Goal: Use online tool/utility: Utilize a website feature to perform a specific function

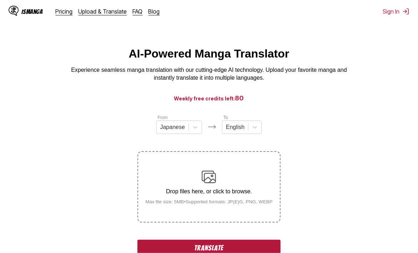
click at [149, 248] on button "Translate" at bounding box center [209, 248] width 143 height 16
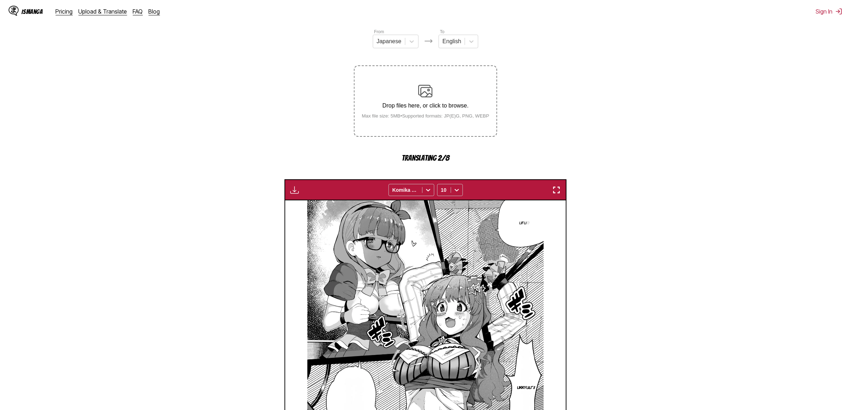
scroll to position [223, 0]
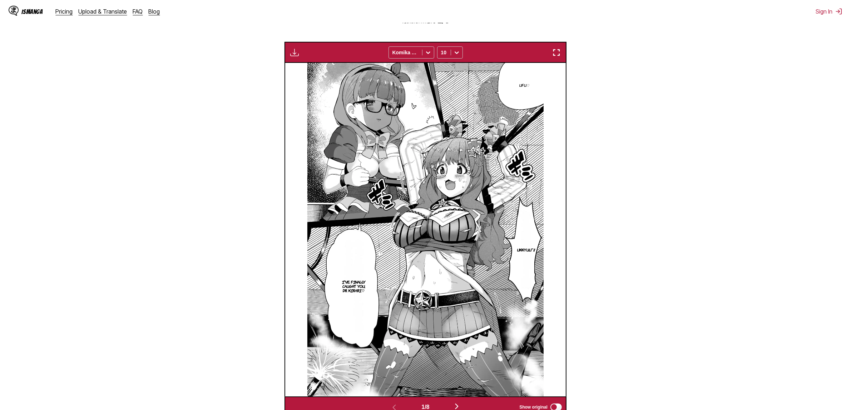
click at [418, 47] on div "Available for premium users only Komika Axis 10" at bounding box center [425, 52] width 282 height 21
click at [418, 50] on img "button" at bounding box center [556, 52] width 9 height 9
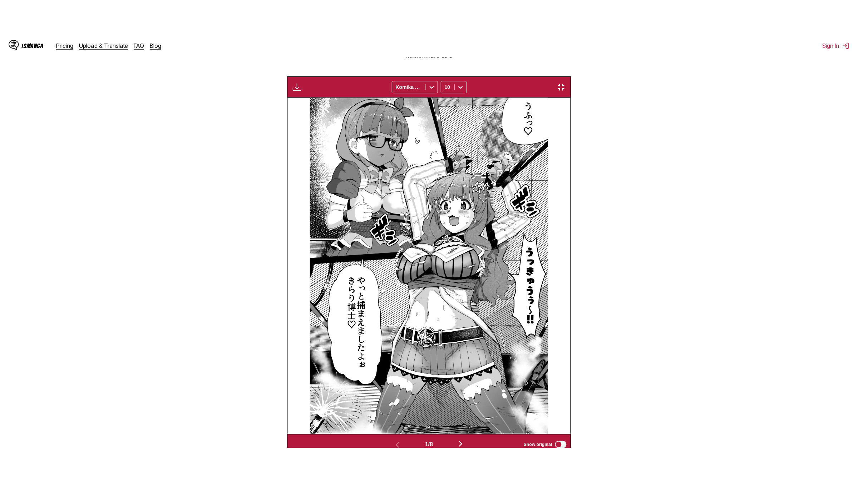
scroll to position [65, 0]
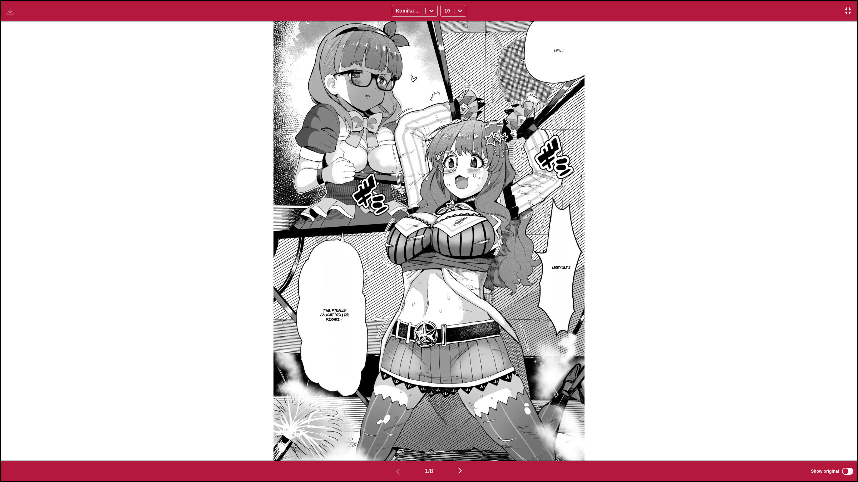
click at [418, 253] on img "button" at bounding box center [460, 471] width 9 height 9
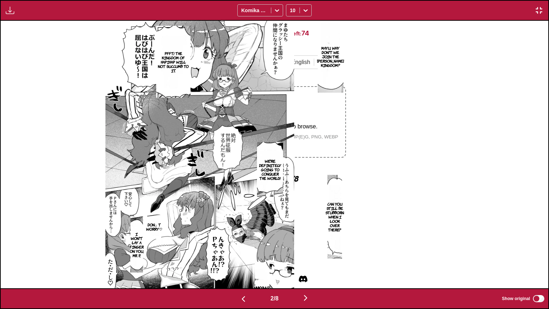
scroll to position [0, 547]
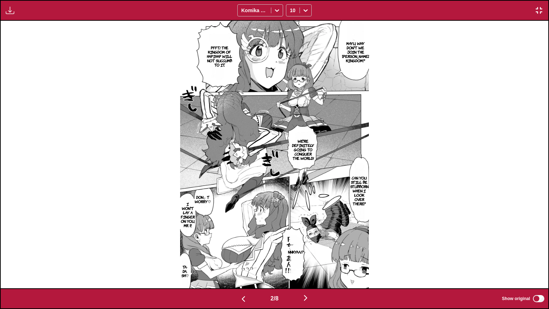
click at [340, 203] on img at bounding box center [274, 154] width 189 height 267
click at [343, 189] on img at bounding box center [274, 154] width 189 height 267
click at [304, 253] on img "button" at bounding box center [305, 297] width 9 height 9
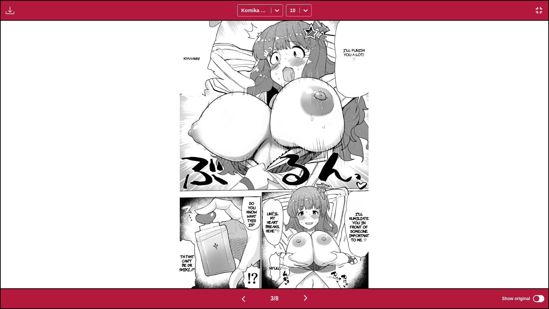
click at [308, 253] on img "button" at bounding box center [305, 297] width 9 height 9
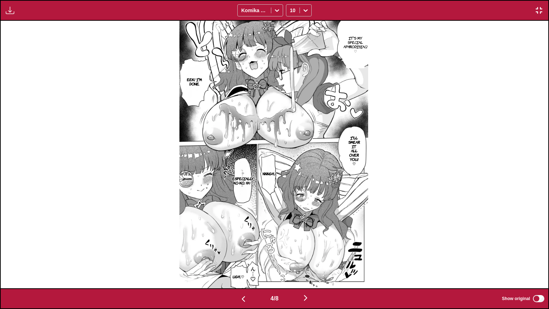
click at [307, 253] on img "button" at bounding box center [305, 297] width 9 height 9
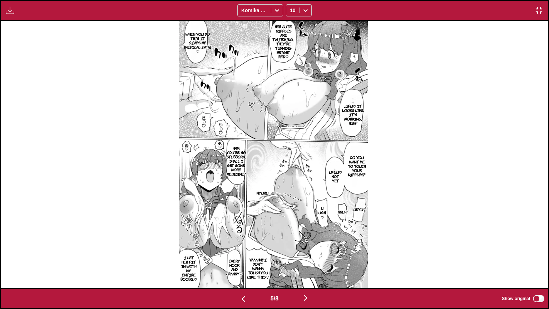
click at [307, 253] on img "button" at bounding box center [305, 297] width 9 height 9
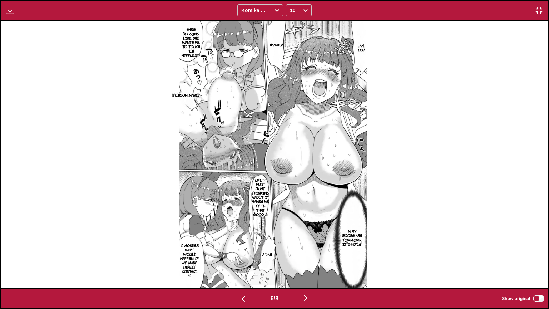
click at [352, 194] on section "M-My boobs are tingling... It's hot...!?" at bounding box center [352, 237] width 19 height 101
click at [345, 194] on section "M-My boobs are tingling... It's hot...!?" at bounding box center [352, 237] width 19 height 101
click at [310, 253] on img "button" at bounding box center [305, 297] width 9 height 9
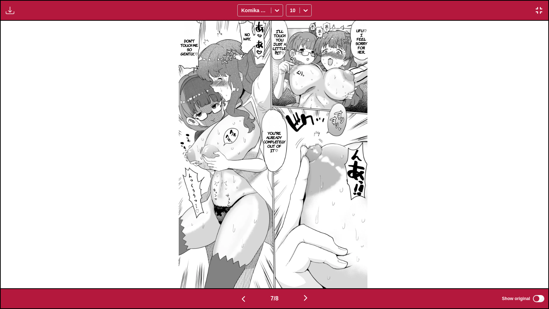
click at [307, 253] on img "button" at bounding box center [305, 297] width 9 height 9
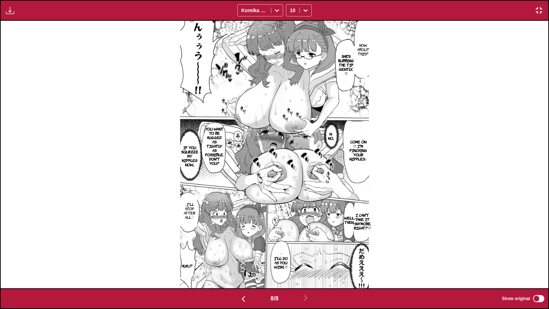
click at [418, 7] on img "button" at bounding box center [539, 10] width 9 height 9
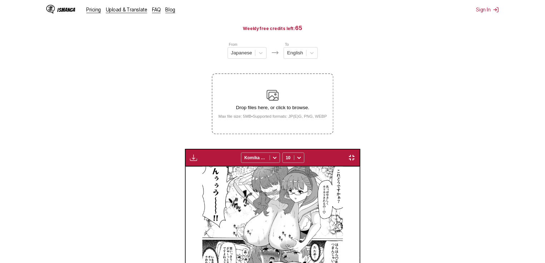
scroll to position [0, 1191]
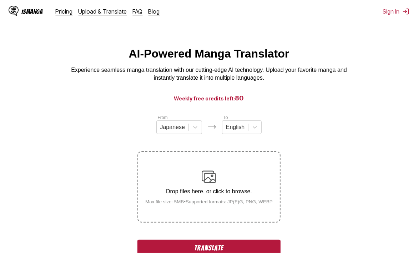
click at [203, 247] on button "Translate" at bounding box center [209, 248] width 143 height 16
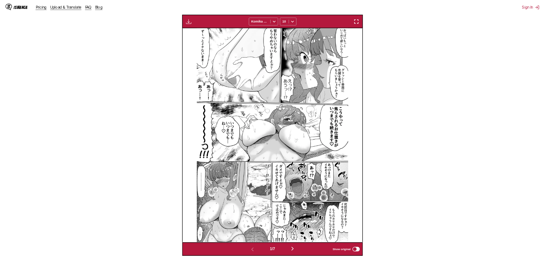
scroll to position [217, 0]
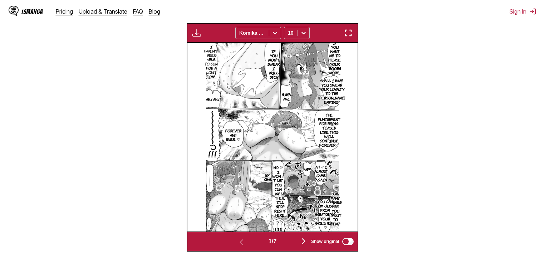
click at [346, 36] on img "button" at bounding box center [348, 33] width 9 height 9
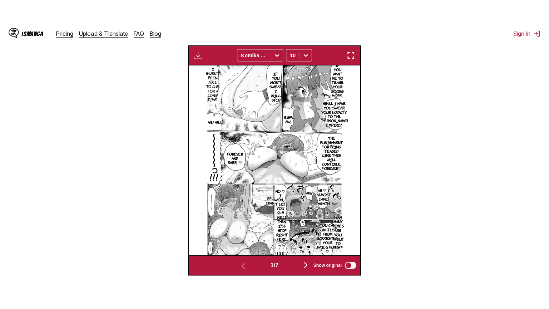
scroll to position [83, 0]
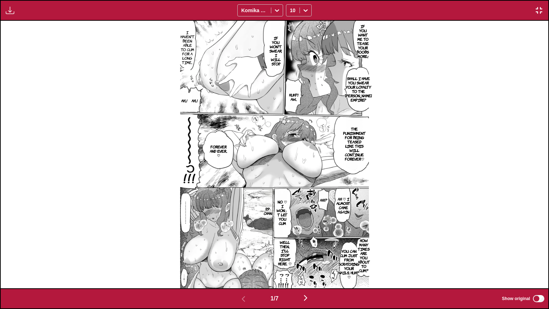
click at [307, 253] on img "button" at bounding box center [305, 297] width 9 height 9
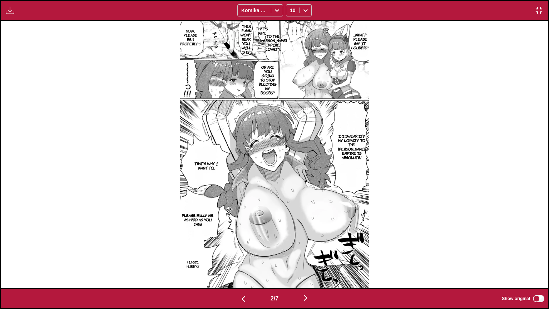
click at [306, 253] on img "button" at bounding box center [305, 297] width 9 height 9
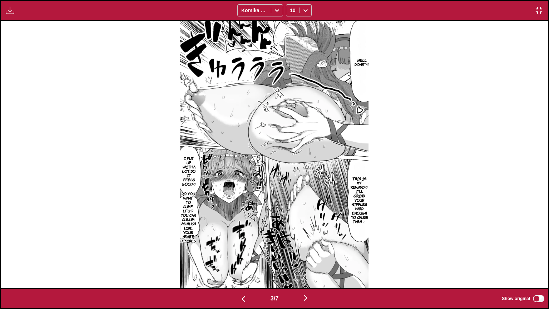
click at [305, 253] on img "button" at bounding box center [305, 297] width 9 height 9
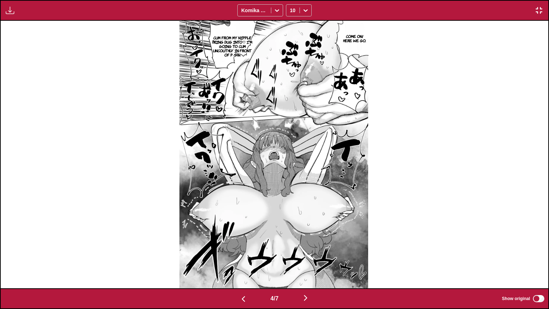
click at [308, 253] on img "button" at bounding box center [305, 297] width 9 height 9
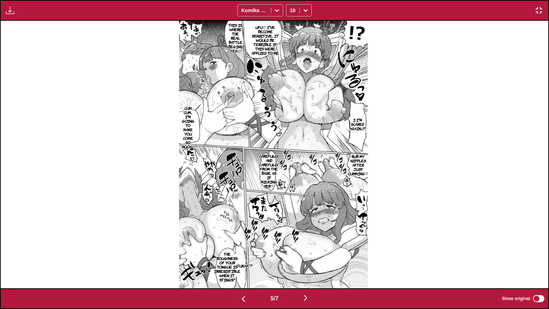
click at [307, 253] on img "button" at bounding box center [305, 297] width 9 height 9
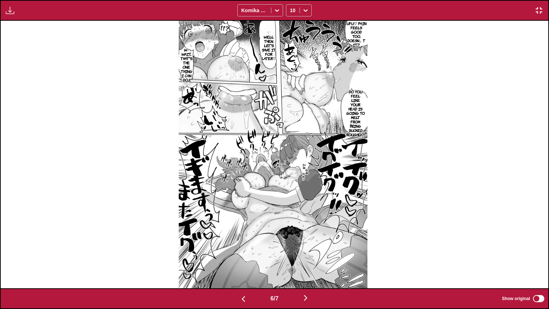
click at [307, 253] on img "button" at bounding box center [305, 297] width 9 height 9
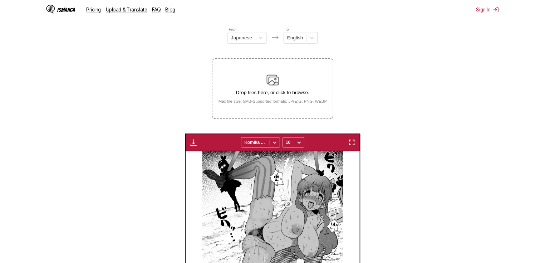
scroll to position [0, 1021]
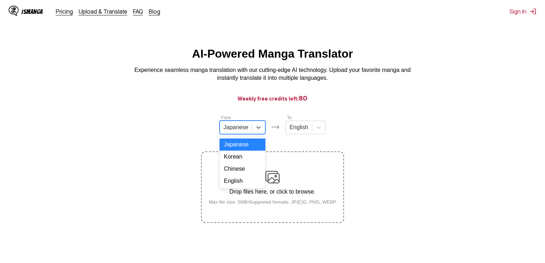
drag, startPoint x: 238, startPoint y: 129, endPoint x: 238, endPoint y: 137, distance: 7.9
click at [238, 129] on div at bounding box center [235, 127] width 25 height 8
click at [243, 173] on div "Chinese" at bounding box center [242, 169] width 46 height 12
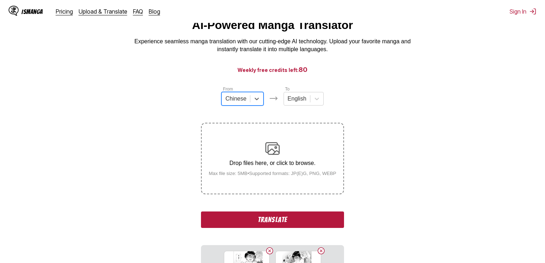
click at [262, 222] on button "Translate" at bounding box center [272, 219] width 143 height 16
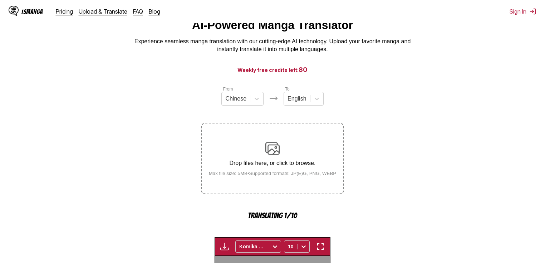
scroll to position [214, 0]
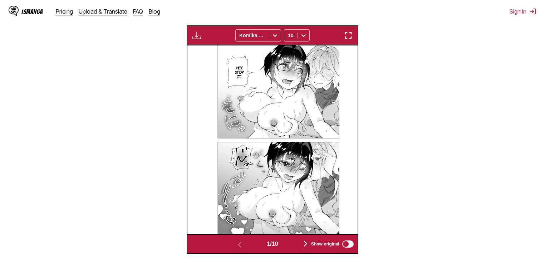
click at [349, 38] on img "button" at bounding box center [348, 35] width 9 height 9
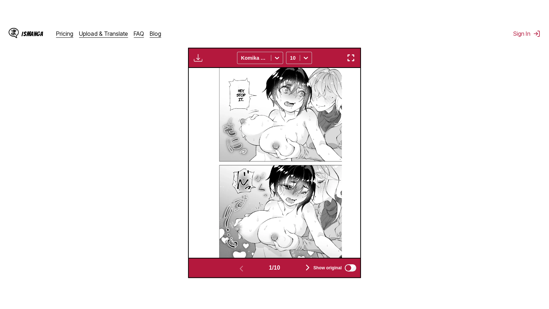
scroll to position [83, 0]
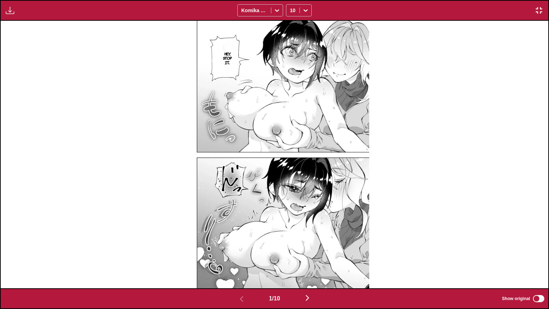
click at [311, 253] on img "button" at bounding box center [307, 297] width 9 height 9
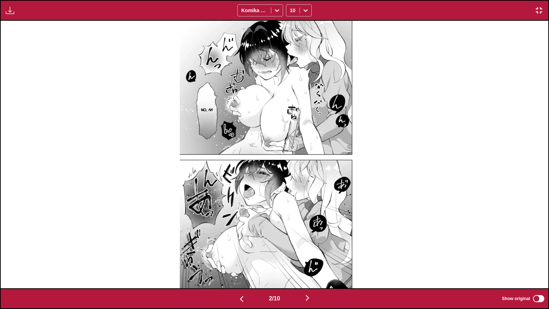
click at [309, 253] on img "button" at bounding box center [307, 297] width 9 height 9
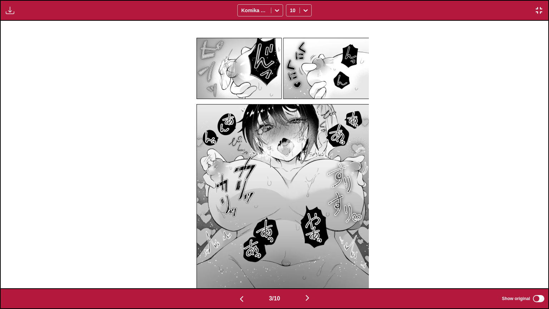
click at [309, 253] on img "button" at bounding box center [307, 297] width 9 height 9
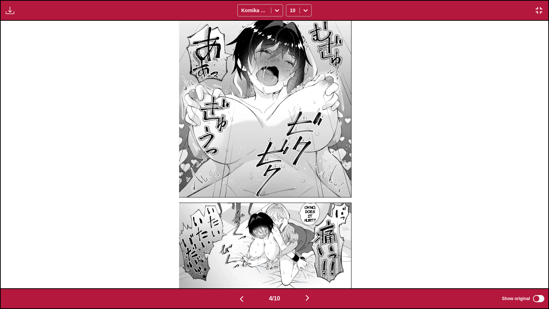
click at [309, 253] on img "button" at bounding box center [307, 297] width 9 height 9
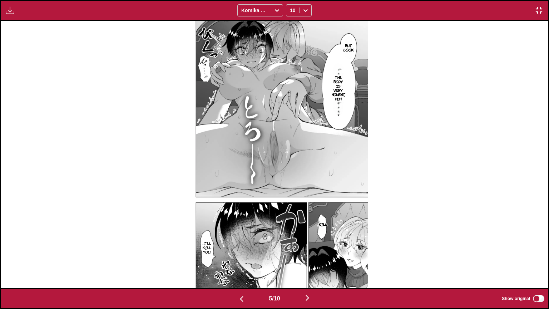
click at [308, 253] on img "button" at bounding box center [307, 297] width 9 height 9
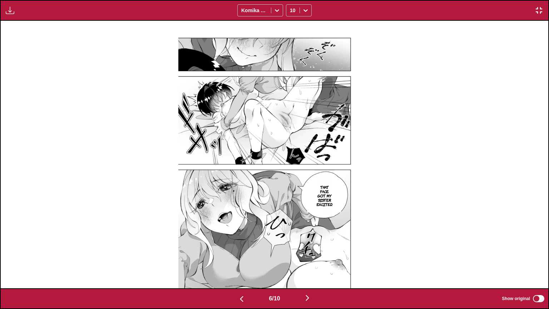
click at [307, 253] on img "button" at bounding box center [307, 297] width 9 height 9
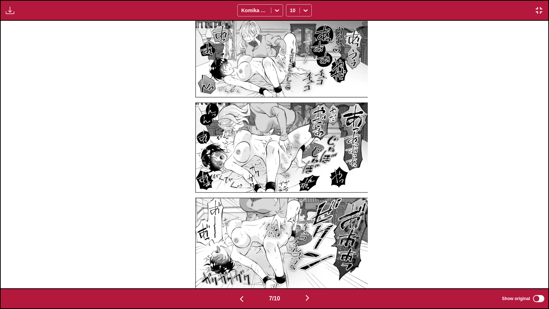
click at [317, 253] on button "button" at bounding box center [307, 298] width 43 height 10
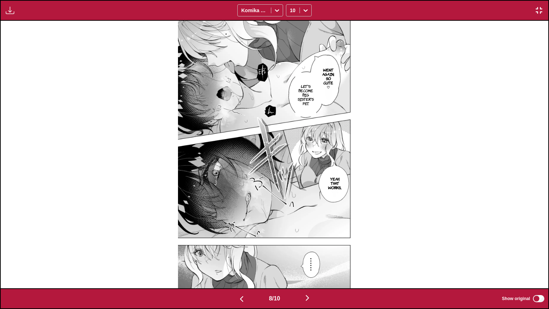
click at [309, 253] on img "button" at bounding box center [307, 297] width 9 height 9
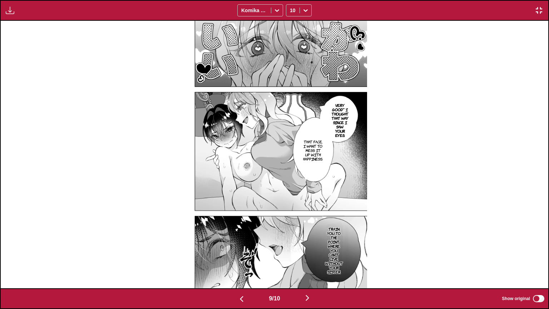
click at [310, 253] on img "button" at bounding box center [307, 297] width 9 height 9
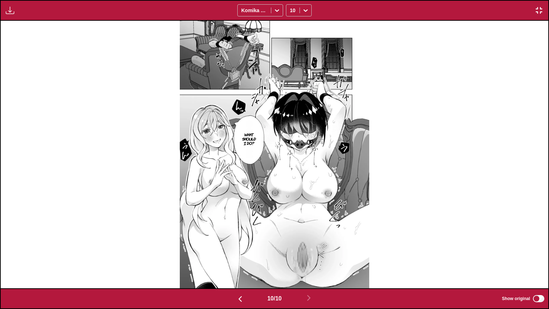
click at [418, 14] on img "button" at bounding box center [539, 10] width 9 height 9
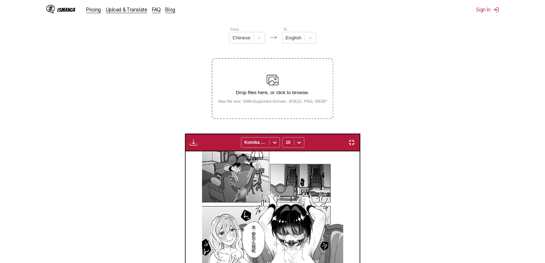
scroll to position [0, 1531]
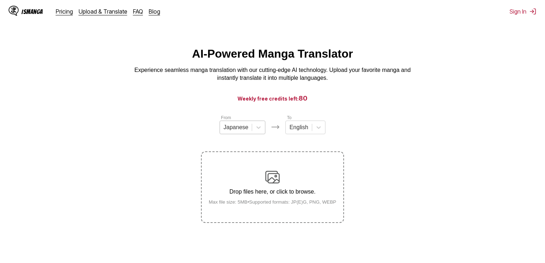
click at [244, 127] on div at bounding box center [235, 127] width 25 height 8
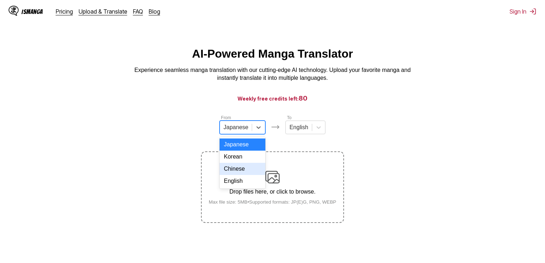
click at [237, 172] on div "Chinese" at bounding box center [242, 169] width 46 height 12
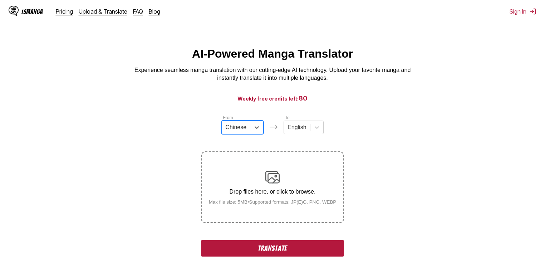
click at [258, 249] on button "Translate" at bounding box center [272, 248] width 143 height 16
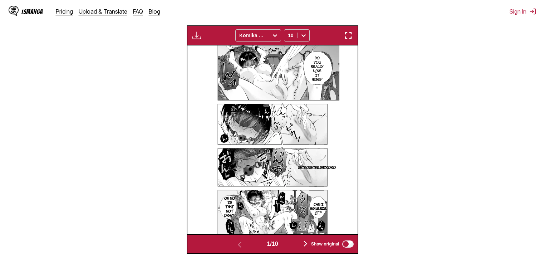
click at [353, 39] on button "button" at bounding box center [348, 35] width 13 height 9
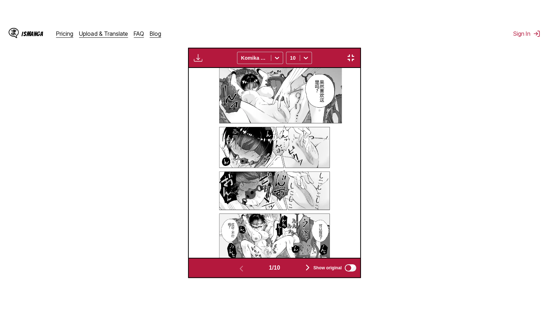
scroll to position [83, 0]
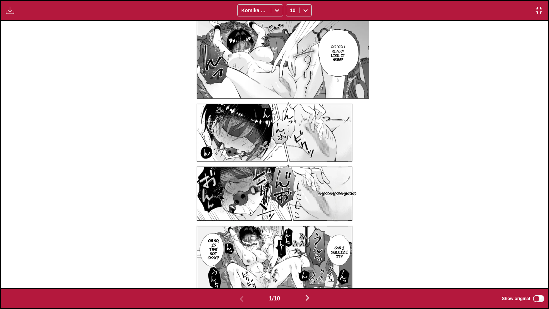
click at [311, 253] on img "button" at bounding box center [307, 297] width 9 height 9
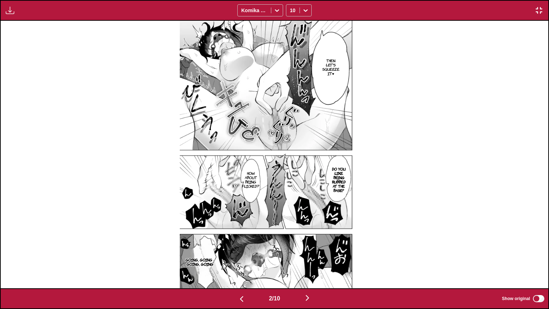
click at [242, 253] on img "button" at bounding box center [241, 298] width 9 height 9
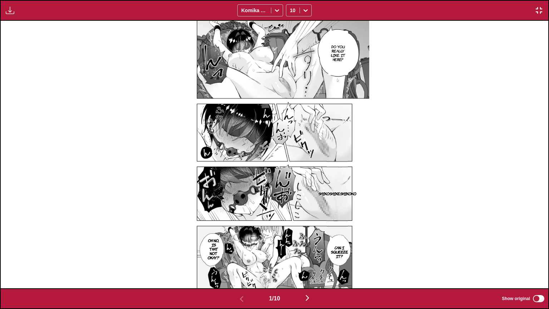
click at [310, 253] on img "button" at bounding box center [307, 297] width 9 height 9
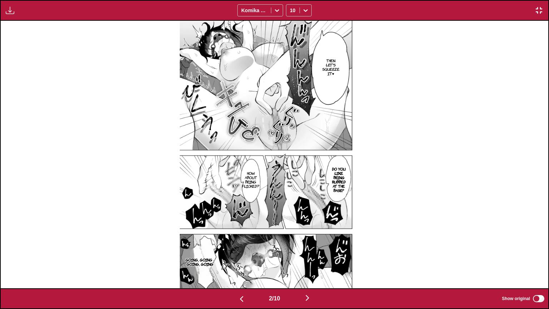
click at [310, 253] on img "button" at bounding box center [307, 297] width 9 height 9
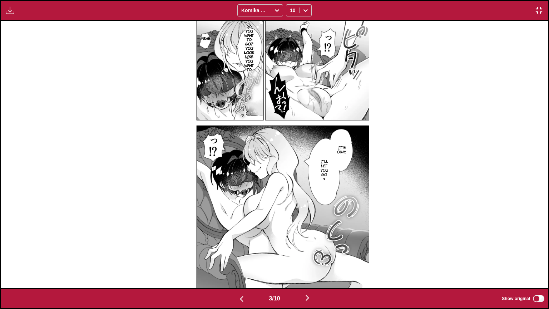
click at [310, 253] on img "button" at bounding box center [307, 297] width 9 height 9
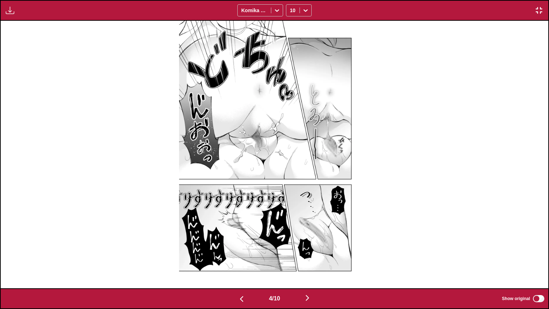
click at [310, 253] on img "button" at bounding box center [307, 297] width 9 height 9
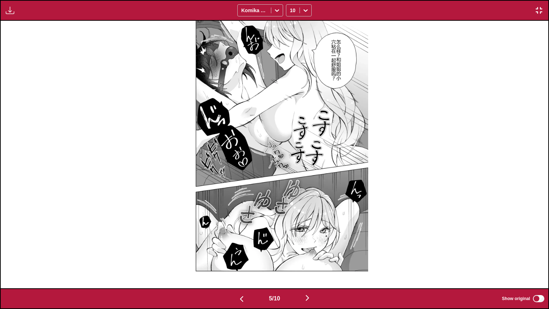
click at [311, 253] on img "button" at bounding box center [307, 297] width 9 height 9
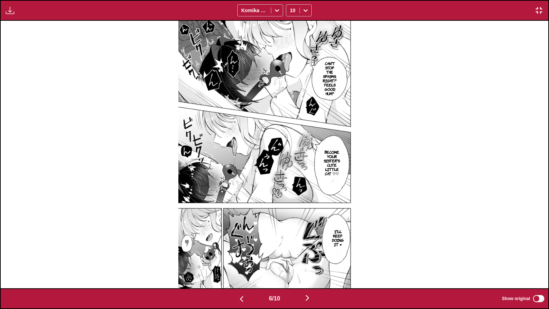
click at [311, 253] on img "button" at bounding box center [307, 297] width 9 height 9
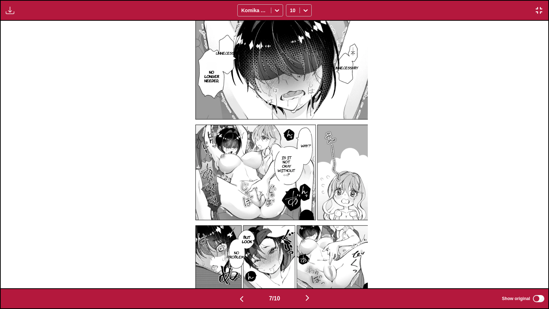
click at [311, 253] on img "button" at bounding box center [307, 297] width 9 height 9
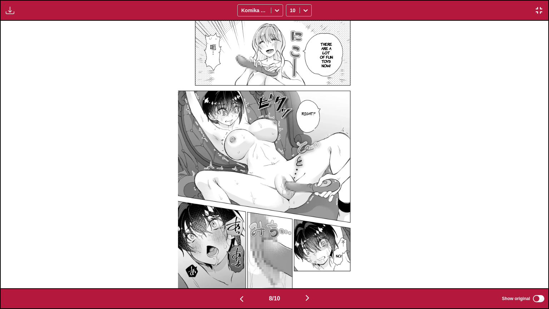
click at [311, 253] on img "button" at bounding box center [307, 297] width 9 height 9
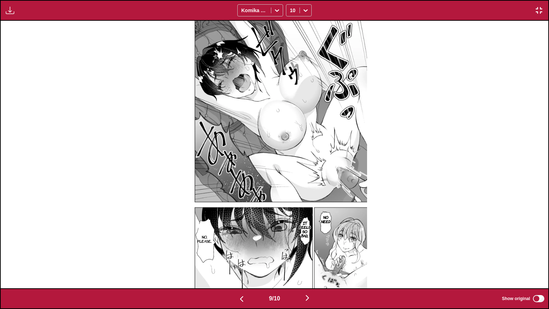
click at [311, 253] on img "button" at bounding box center [307, 297] width 9 height 9
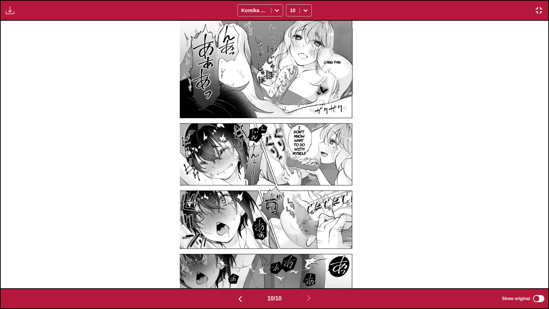
click at [418, 13] on img "button" at bounding box center [539, 10] width 9 height 9
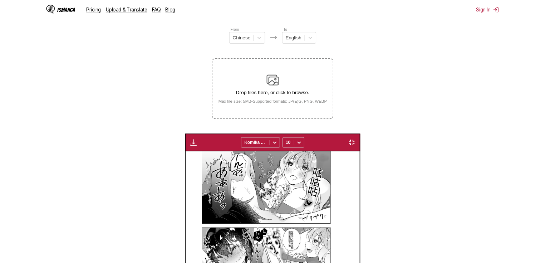
scroll to position [0, 1531]
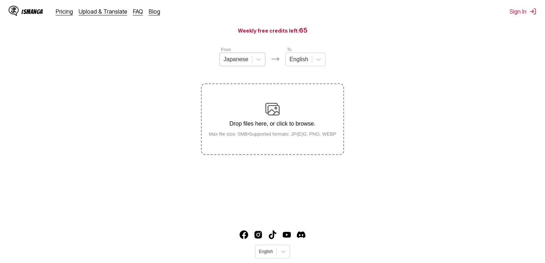
click at [239, 61] on div at bounding box center [235, 59] width 25 height 8
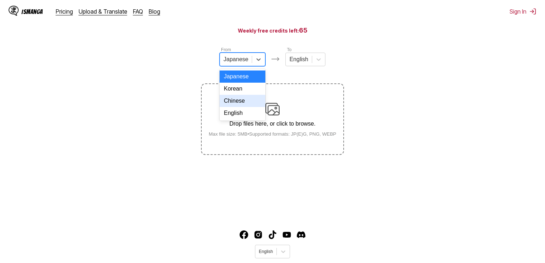
click at [236, 107] on div "Chinese" at bounding box center [242, 101] width 46 height 12
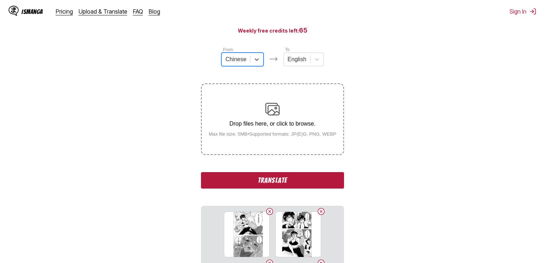
click at [274, 182] on button "Translate" at bounding box center [272, 180] width 143 height 16
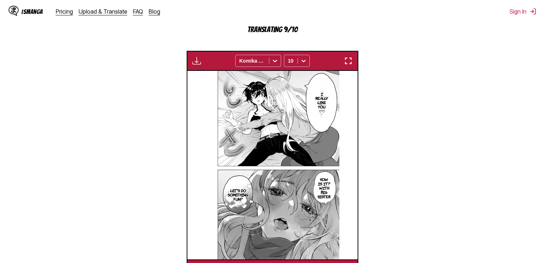
click at [352, 58] on img "button" at bounding box center [348, 60] width 9 height 9
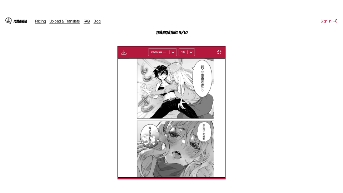
scroll to position [83, 0]
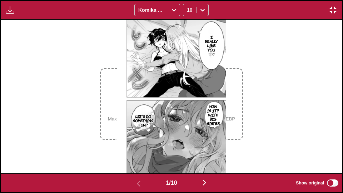
click at [206, 180] on img "button" at bounding box center [204, 182] width 9 height 9
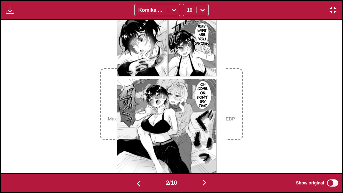
click at [206, 180] on img "button" at bounding box center [204, 182] width 9 height 9
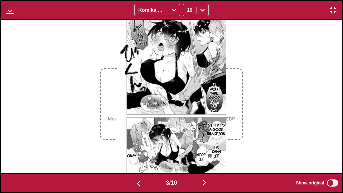
click at [207, 182] on img "button" at bounding box center [204, 182] width 9 height 9
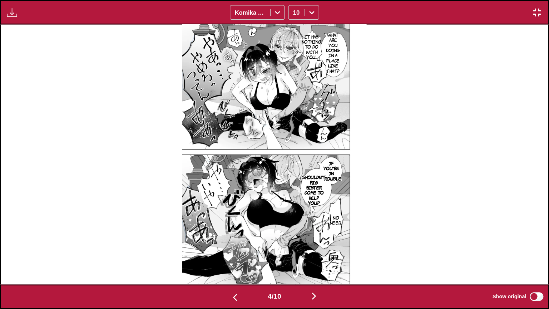
scroll to position [0, 1643]
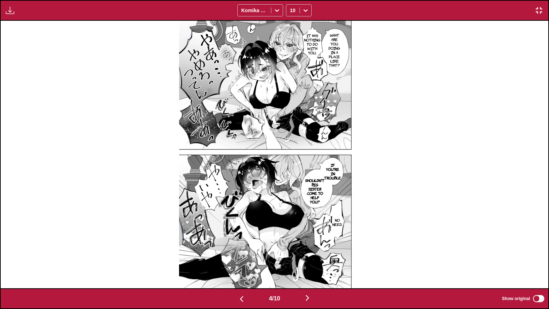
click at [309, 262] on img "button" at bounding box center [307, 297] width 9 height 9
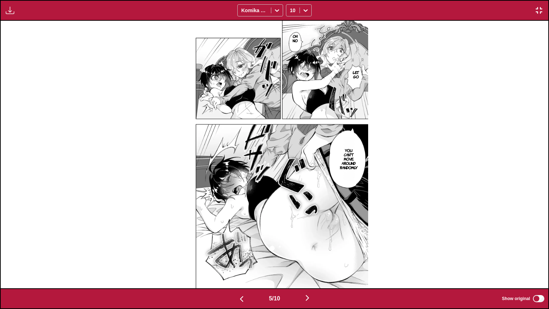
click at [309, 262] on img "button" at bounding box center [307, 297] width 9 height 9
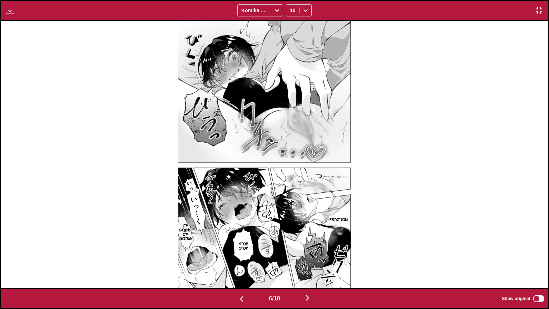
click at [309, 262] on img "button" at bounding box center [307, 297] width 9 height 9
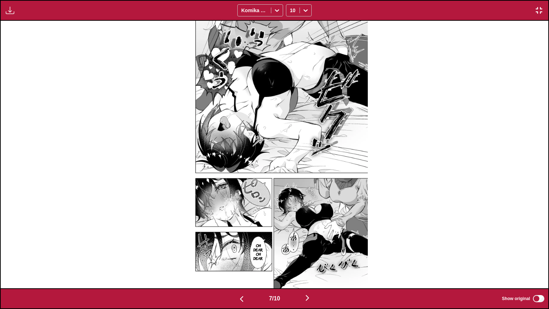
click at [309, 262] on img "button" at bounding box center [307, 297] width 9 height 9
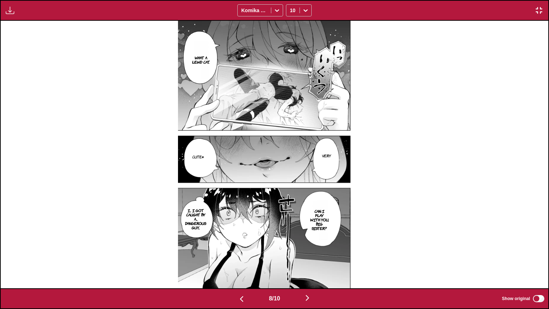
click at [309, 262] on img "button" at bounding box center [307, 297] width 9 height 9
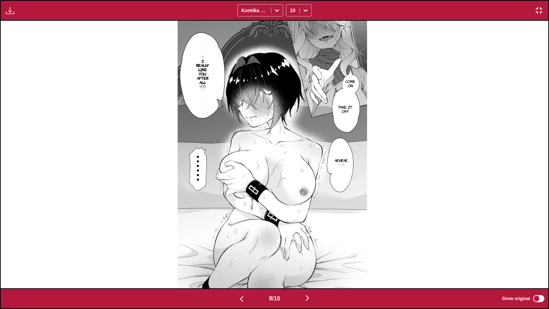
click at [306, 262] on img "button" at bounding box center [307, 297] width 9 height 9
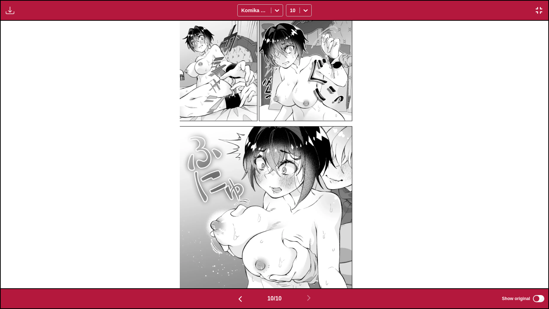
click at [539, 10] on img "button" at bounding box center [539, 10] width 9 height 9
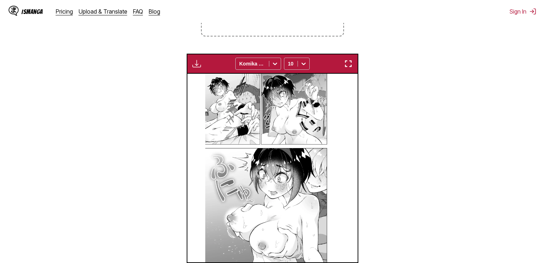
scroll to position [0, 1531]
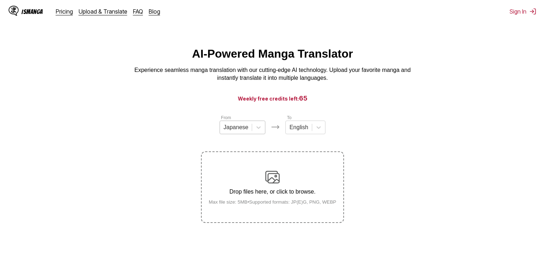
click at [226, 125] on div "Japanese" at bounding box center [236, 127] width 32 height 11
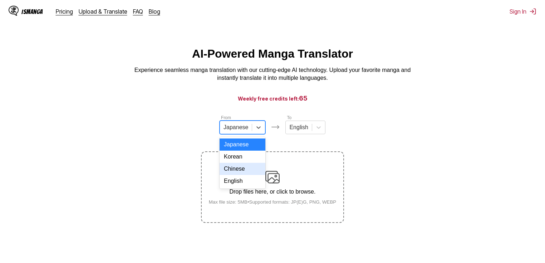
click at [238, 174] on div "Chinese" at bounding box center [242, 169] width 46 height 12
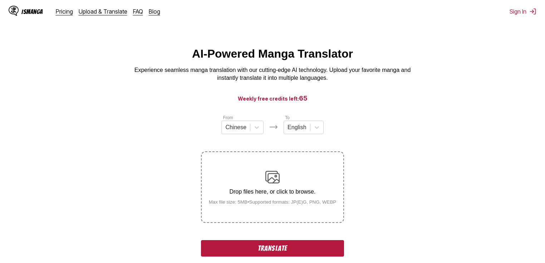
click at [261, 247] on button "Translate" at bounding box center [272, 248] width 143 height 16
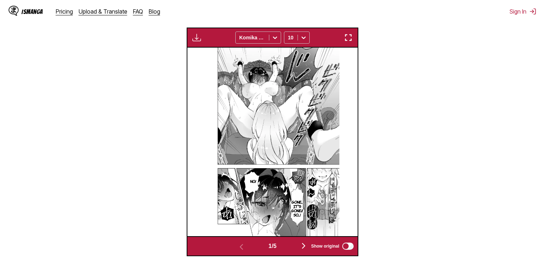
click at [348, 35] on img "button" at bounding box center [348, 37] width 9 height 9
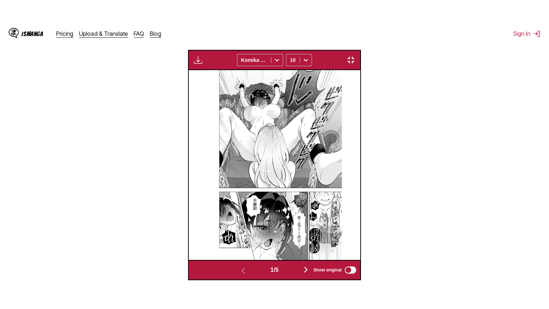
scroll to position [83, 0]
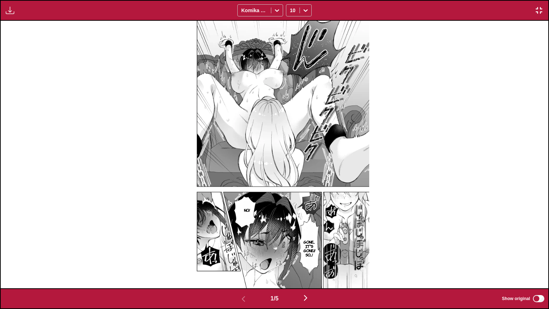
click at [308, 262] on img "button" at bounding box center [305, 297] width 9 height 9
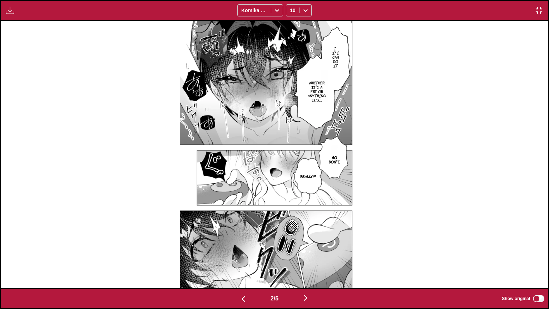
click at [310, 262] on img "button" at bounding box center [305, 297] width 9 height 9
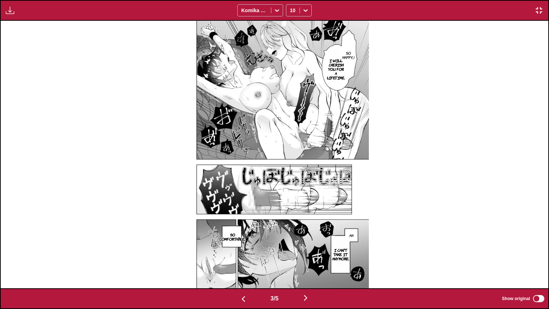
click at [307, 262] on img "button" at bounding box center [305, 297] width 9 height 9
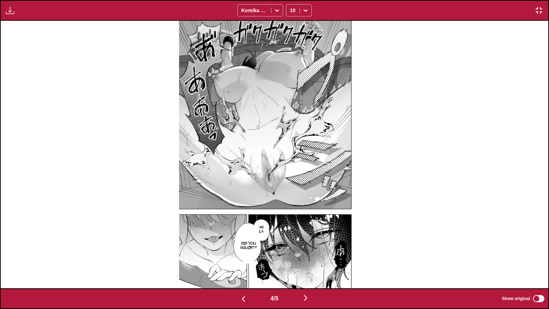
click at [307, 262] on img "button" at bounding box center [305, 297] width 9 height 9
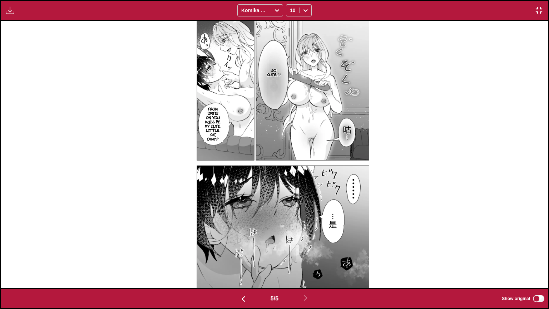
click at [539, 9] on img "button" at bounding box center [539, 10] width 9 height 9
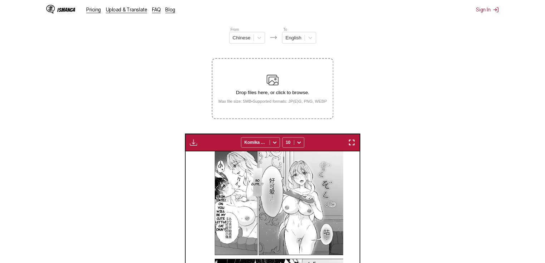
scroll to position [0, 680]
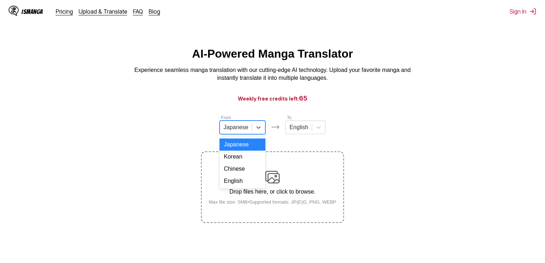
click at [245, 131] on div at bounding box center [235, 127] width 25 height 8
click at [234, 173] on div "Chinese" at bounding box center [242, 169] width 46 height 12
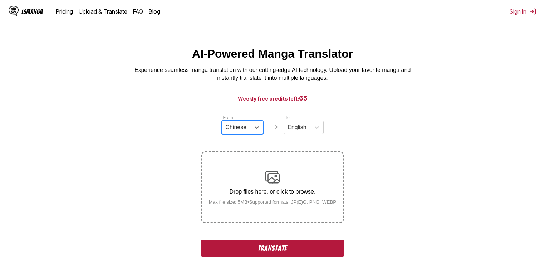
click at [290, 247] on button "Translate" at bounding box center [272, 248] width 143 height 16
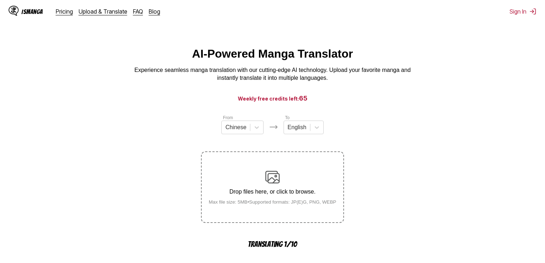
scroll to position [214, 0]
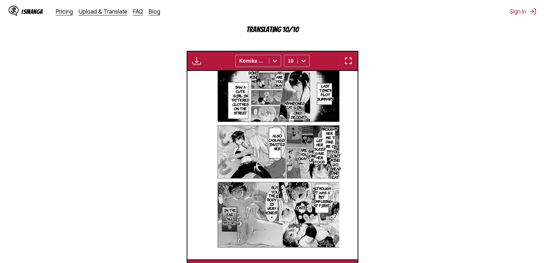
click at [349, 62] on img "button" at bounding box center [348, 60] width 9 height 9
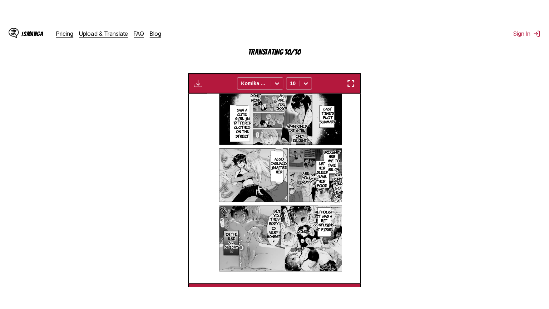
scroll to position [83, 0]
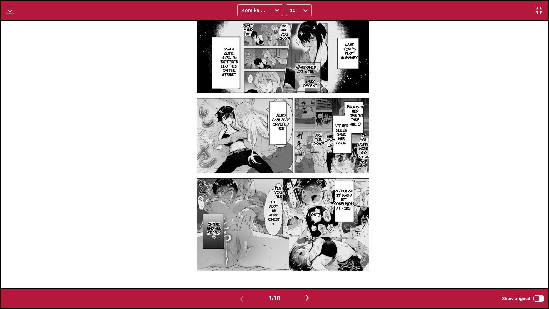
click at [311, 262] on img "button" at bounding box center [307, 297] width 9 height 9
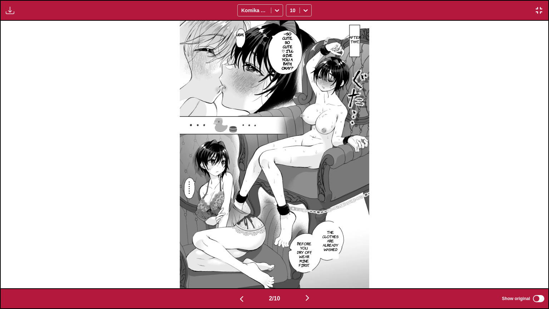
click at [309, 262] on img "button" at bounding box center [307, 297] width 9 height 9
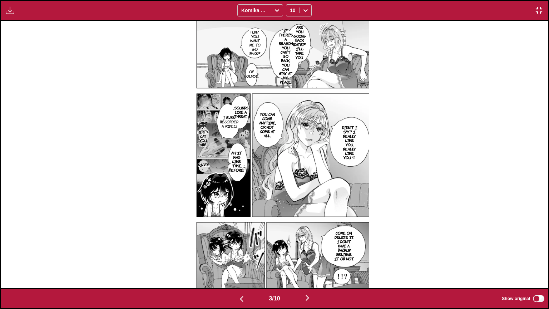
click at [309, 262] on img "button" at bounding box center [307, 297] width 9 height 9
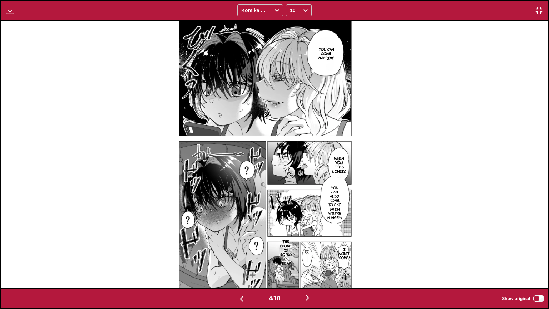
click at [307, 262] on img "button" at bounding box center [307, 297] width 9 height 9
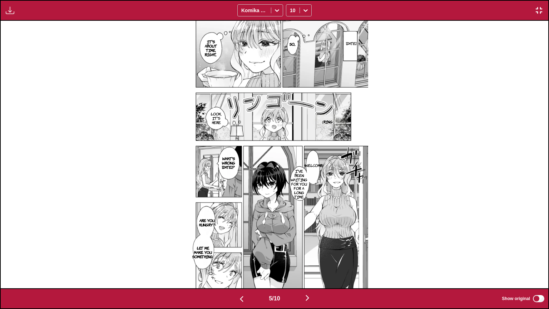
click at [310, 262] on img "button" at bounding box center [307, 297] width 9 height 9
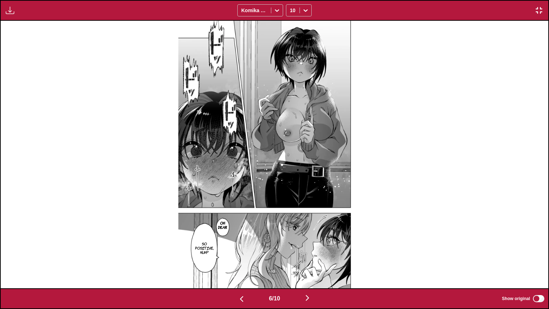
click at [312, 262] on img "button" at bounding box center [307, 297] width 9 height 9
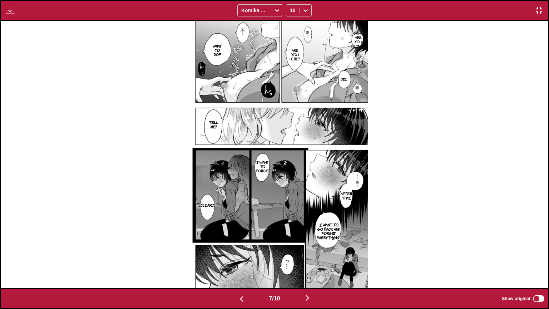
click at [307, 262] on img "button" at bounding box center [307, 297] width 9 height 9
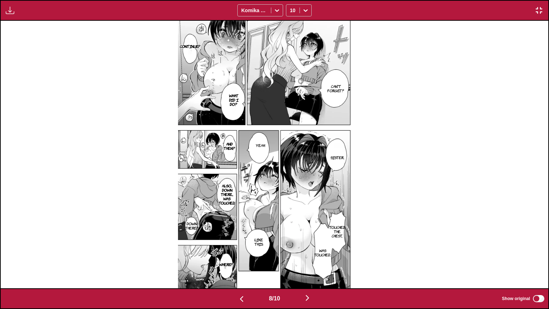
click at [308, 262] on img "button" at bounding box center [307, 297] width 9 height 9
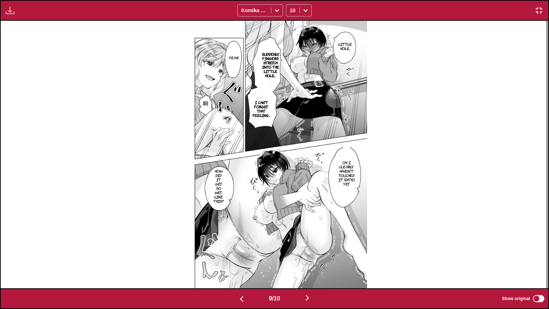
click at [309, 262] on img "button" at bounding box center [307, 297] width 9 height 9
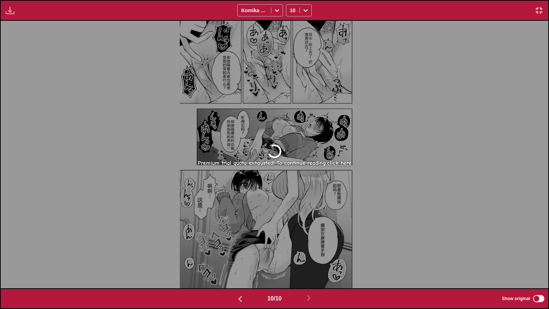
click at [542, 12] on img "button" at bounding box center [539, 10] width 9 height 9
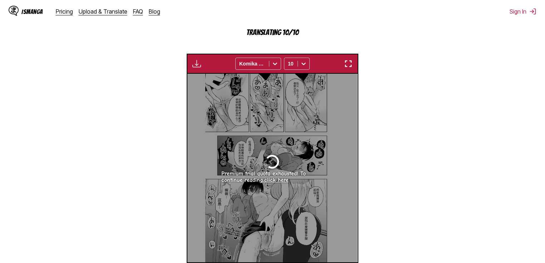
scroll to position [0, 1531]
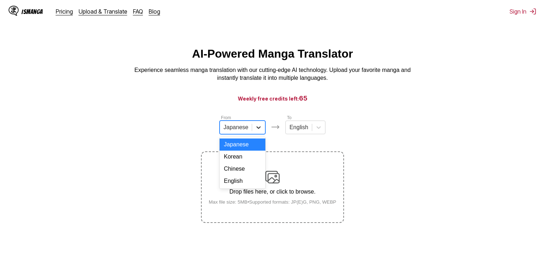
click at [254, 132] on div at bounding box center [258, 127] width 13 height 13
click at [240, 175] on div "Chinese" at bounding box center [242, 169] width 46 height 12
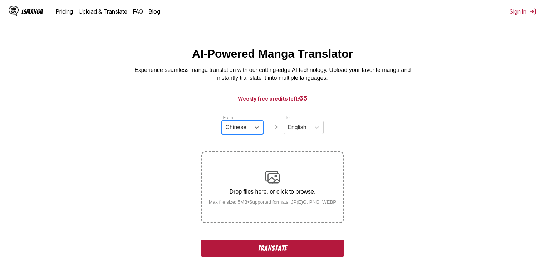
click at [238, 246] on button "Translate" at bounding box center [272, 248] width 143 height 16
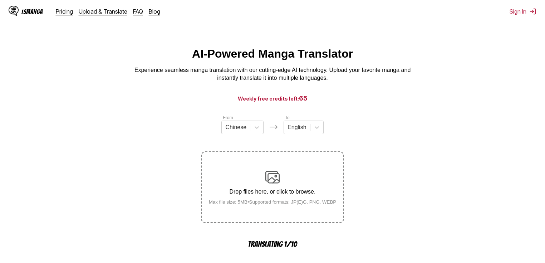
scroll to position [214, 0]
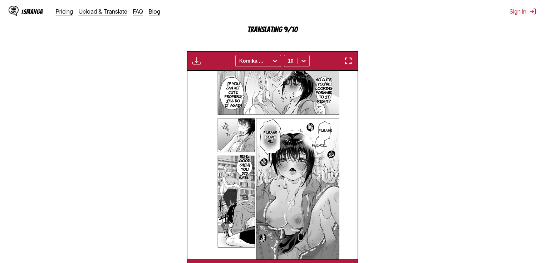
click at [347, 63] on img "button" at bounding box center [348, 60] width 9 height 9
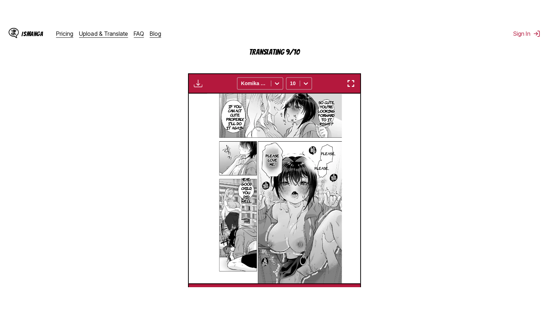
scroll to position [83, 0]
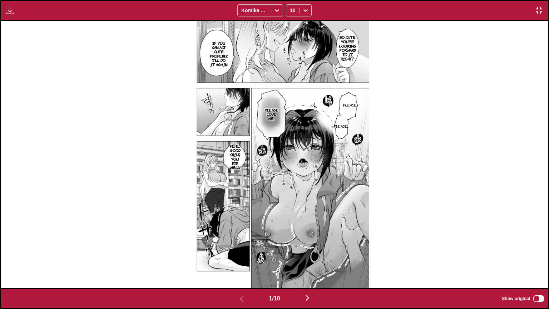
click at [305, 262] on img "button" at bounding box center [307, 297] width 9 height 9
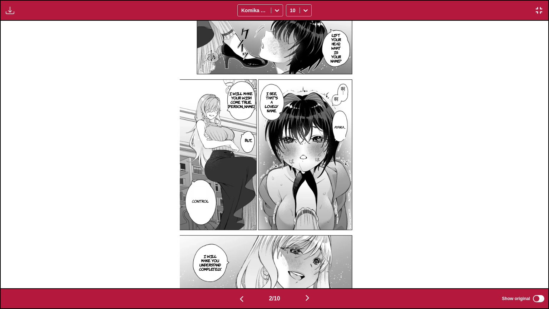
click at [309, 262] on img "button" at bounding box center [307, 297] width 9 height 9
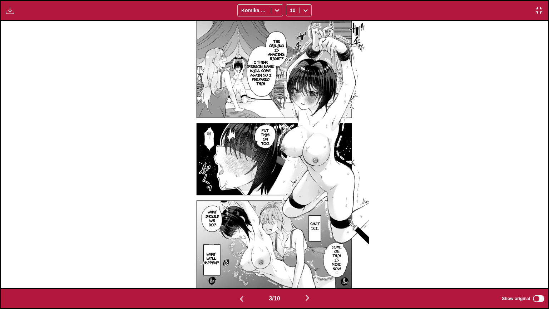
click at [309, 262] on img "button" at bounding box center [307, 297] width 9 height 9
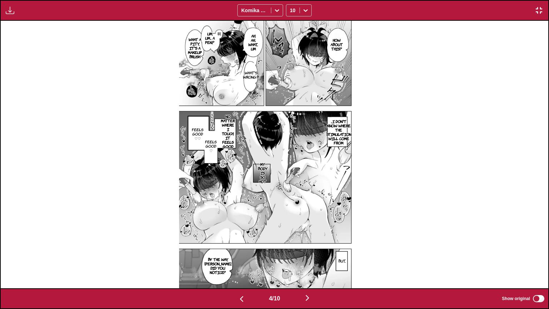
click at [309, 262] on img "button" at bounding box center [307, 297] width 9 height 9
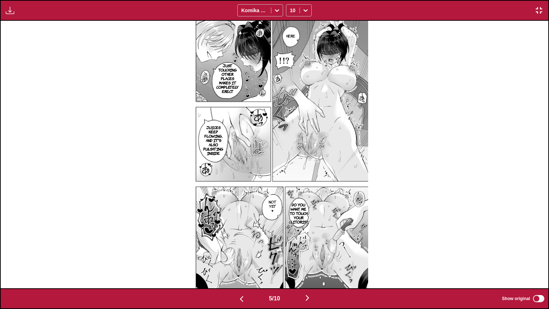
click at [310, 262] on img "button" at bounding box center [307, 297] width 9 height 9
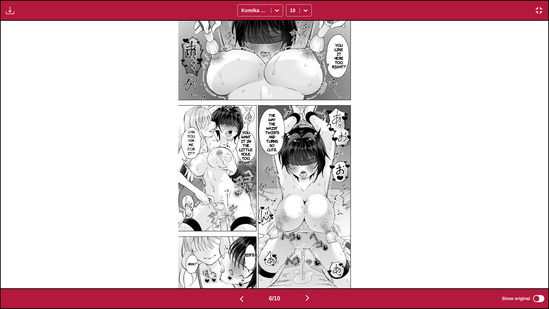
click at [311, 262] on img "button" at bounding box center [307, 297] width 9 height 9
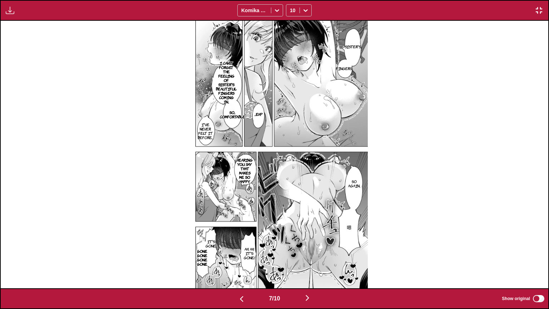
click at [307, 262] on img "button" at bounding box center [307, 297] width 9 height 9
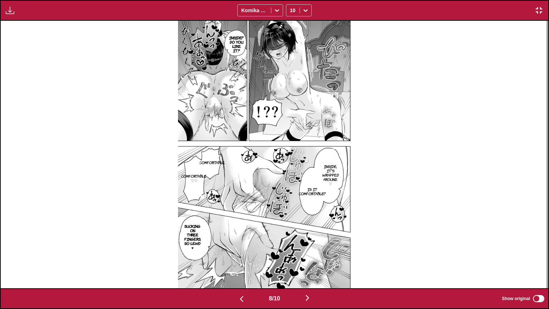
click at [309, 262] on img "button" at bounding box center [307, 297] width 9 height 9
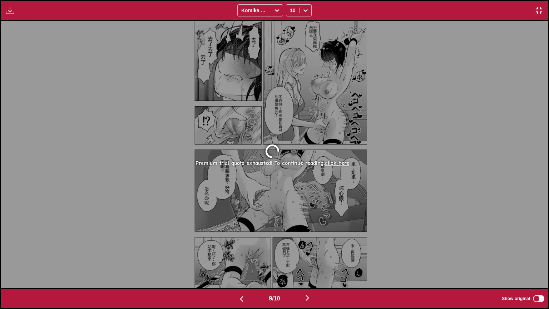
click at [310, 262] on img "button" at bounding box center [307, 297] width 9 height 9
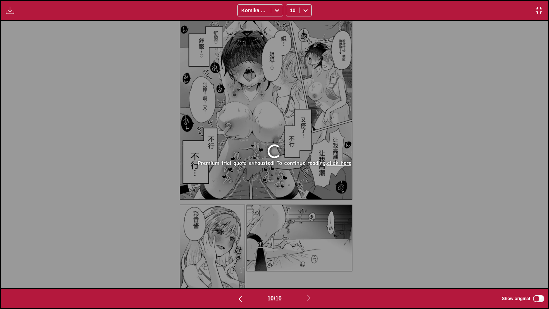
click at [540, 12] on img "button" at bounding box center [539, 10] width 9 height 9
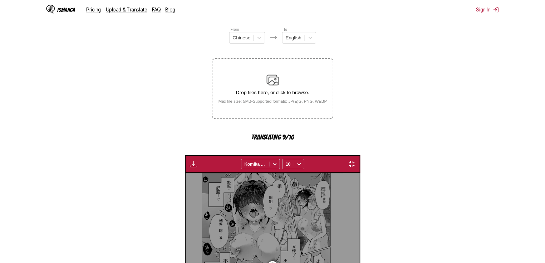
scroll to position [0, 1531]
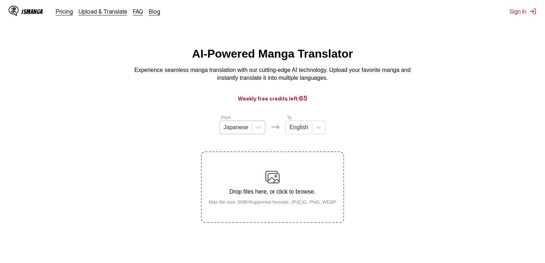
click at [238, 131] on div at bounding box center [235, 127] width 25 height 8
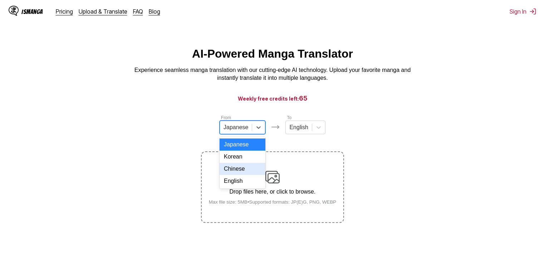
drag, startPoint x: 237, startPoint y: 178, endPoint x: 237, endPoint y: 170, distance: 8.3
click at [237, 175] on div "Chinese" at bounding box center [242, 169] width 46 height 12
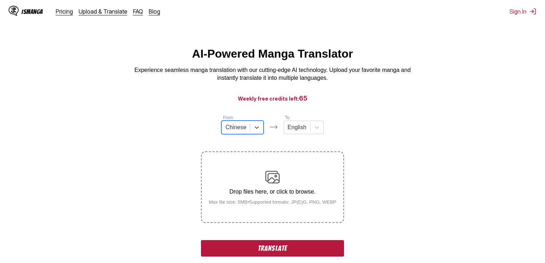
click at [259, 248] on button "Translate" at bounding box center [272, 248] width 143 height 16
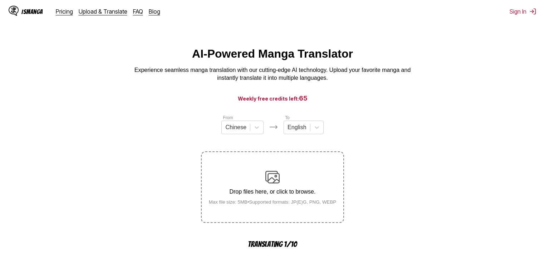
scroll to position [214, 0]
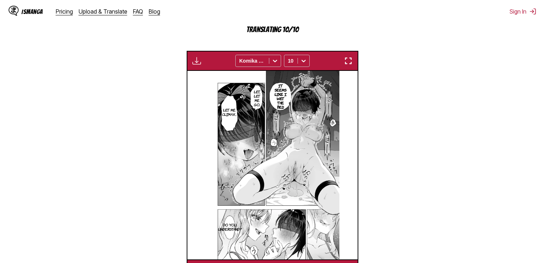
click at [351, 63] on img "button" at bounding box center [348, 60] width 9 height 9
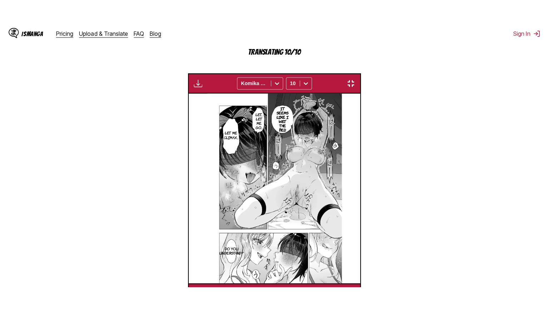
scroll to position [83, 0]
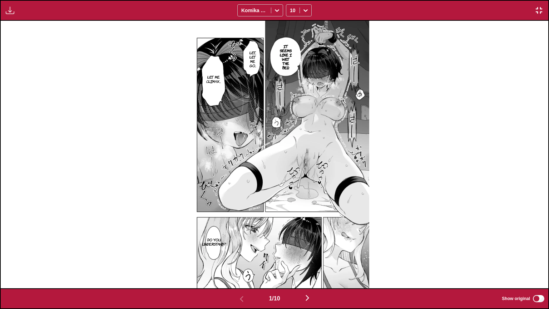
click at [309, 262] on button "button" at bounding box center [307, 298] width 43 height 10
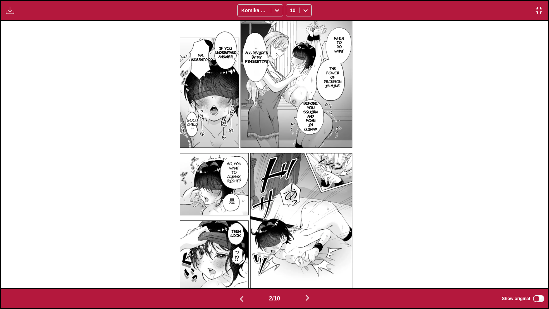
click at [304, 262] on button "button" at bounding box center [307, 298] width 43 height 10
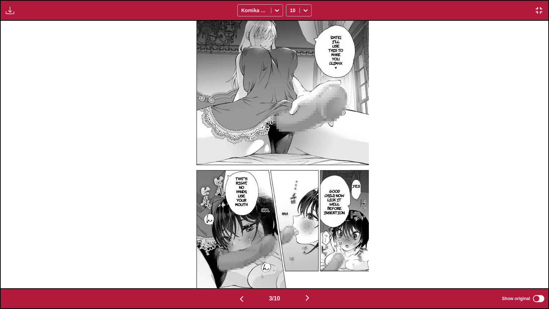
click at [309, 262] on img "button" at bounding box center [307, 297] width 9 height 9
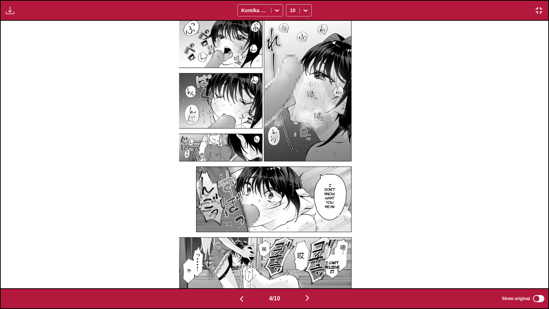
click at [312, 262] on img "button" at bounding box center [307, 297] width 9 height 9
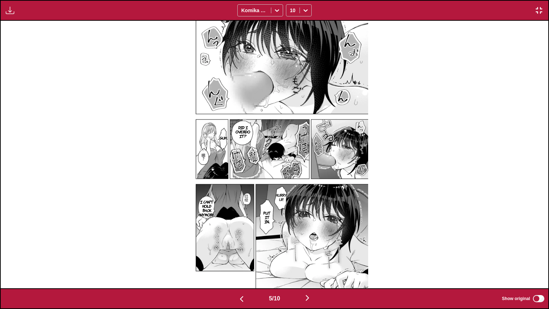
click at [314, 262] on button "button" at bounding box center [307, 298] width 43 height 10
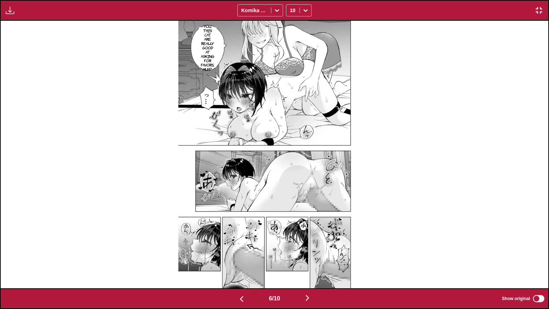
click at [314, 262] on button "button" at bounding box center [307, 298] width 43 height 10
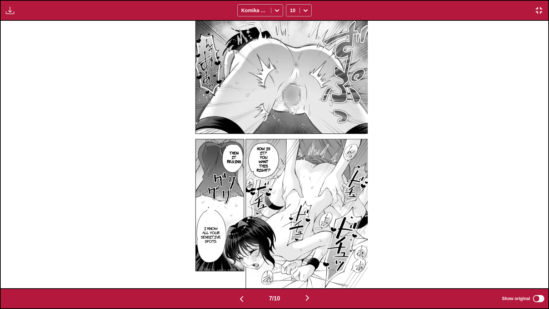
click at [314, 262] on button "button" at bounding box center [307, 298] width 43 height 10
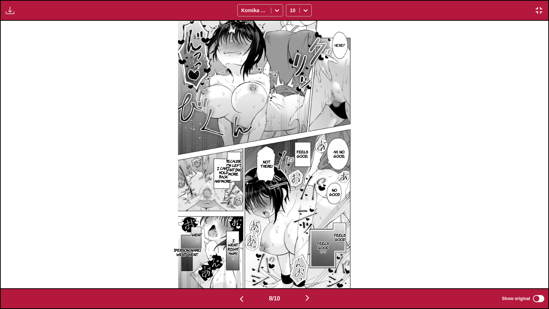
click at [315, 262] on button "button" at bounding box center [307, 298] width 43 height 10
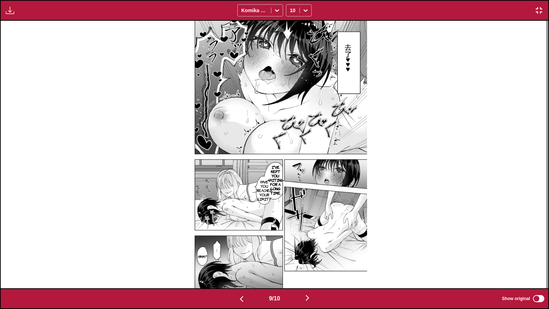
click at [315, 262] on button "button" at bounding box center [307, 298] width 43 height 10
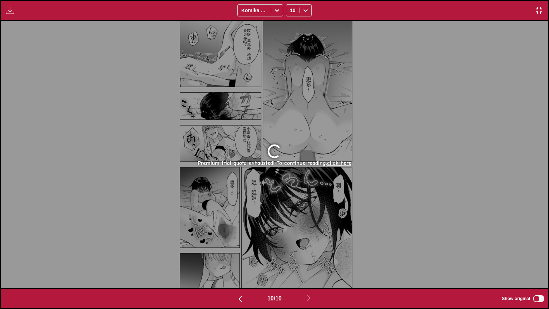
click at [539, 11] on img "button" at bounding box center [539, 10] width 9 height 9
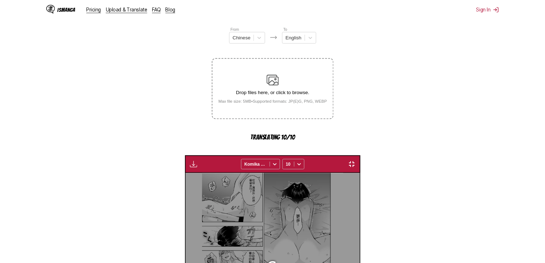
scroll to position [0, 1531]
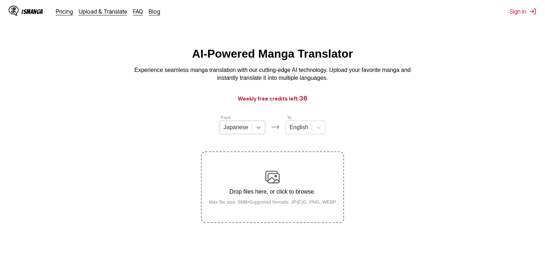
click at [257, 128] on icon at bounding box center [258, 127] width 7 height 7
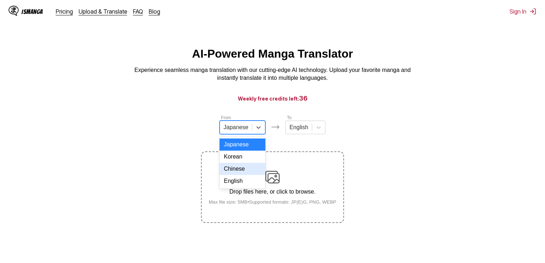
click at [237, 175] on div "Chinese" at bounding box center [242, 169] width 46 height 12
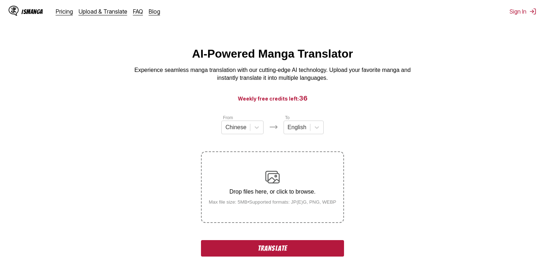
click at [262, 249] on button "Translate" at bounding box center [272, 248] width 143 height 16
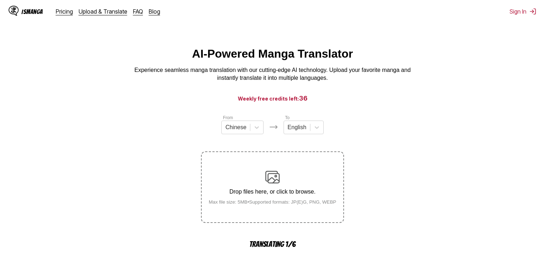
scroll to position [212, 0]
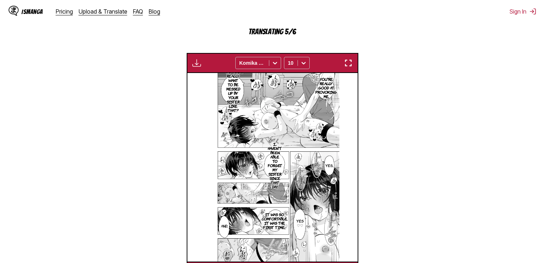
click at [349, 66] on img "button" at bounding box center [348, 63] width 9 height 9
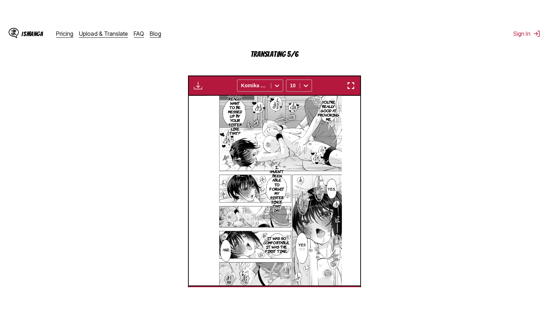
scroll to position [83, 0]
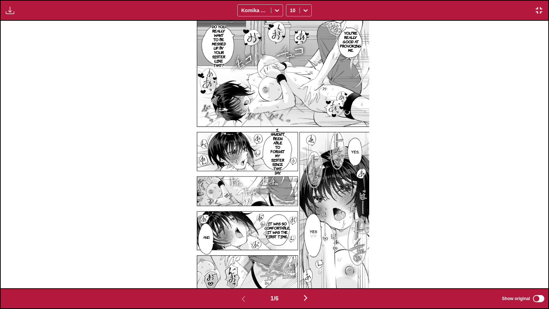
click at [307, 262] on img "button" at bounding box center [305, 297] width 9 height 9
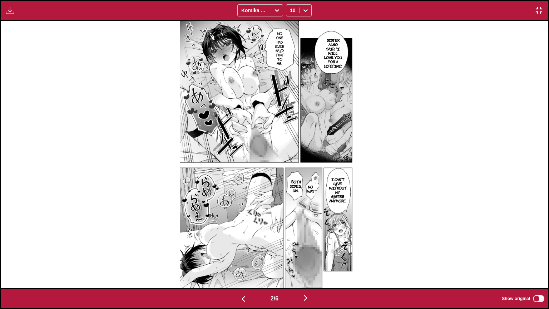
click at [306, 262] on img "button" at bounding box center [305, 297] width 9 height 9
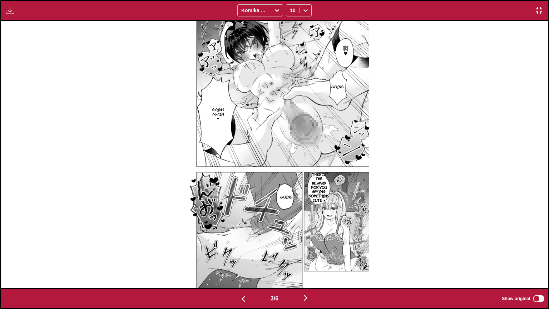
click at [307, 262] on img "button" at bounding box center [305, 297] width 9 height 9
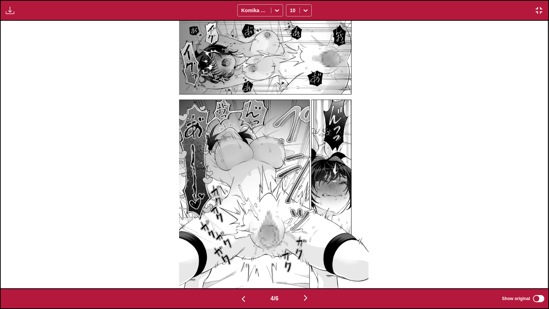
click at [307, 262] on img "button" at bounding box center [305, 297] width 9 height 9
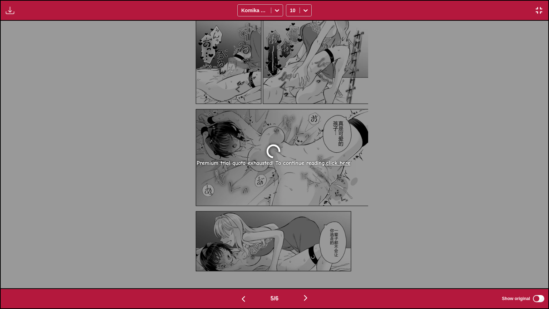
click at [307, 262] on img "button" at bounding box center [305, 297] width 9 height 9
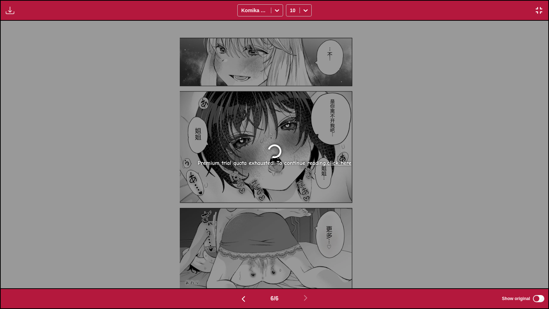
click at [540, 13] on img "button" at bounding box center [539, 10] width 9 height 9
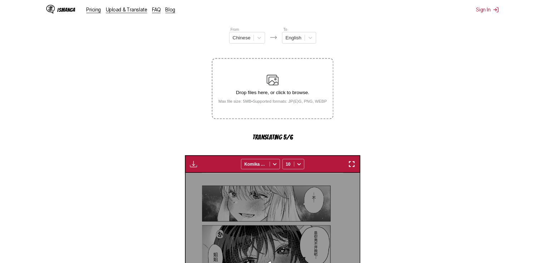
scroll to position [0, 851]
